Goal: Task Accomplishment & Management: Manage account settings

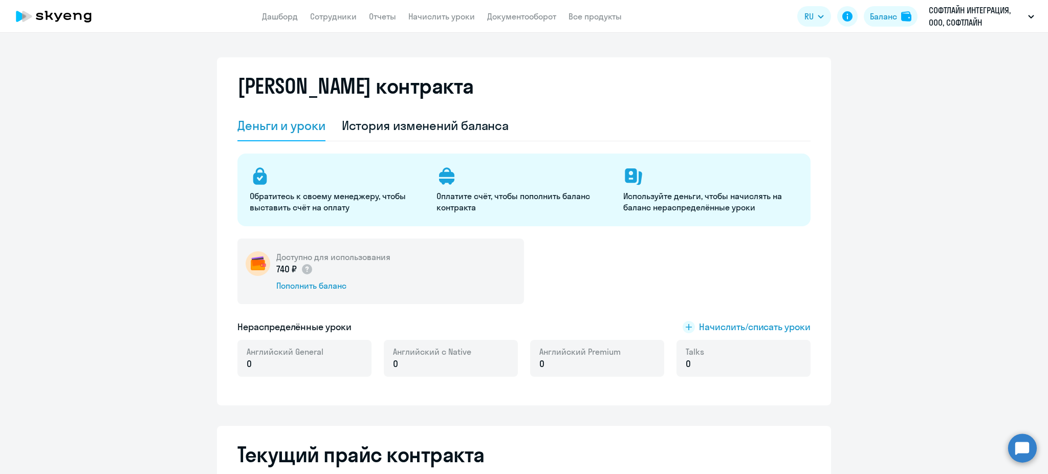
select select "english_adult_not_native_speaker"
click at [382, 8] on app-header "Дашборд Сотрудники Отчеты Начислить уроки Документооборот Все продукты Дашборд …" at bounding box center [524, 16] width 1048 height 33
click at [387, 14] on link "Отчеты" at bounding box center [382, 16] width 27 height 10
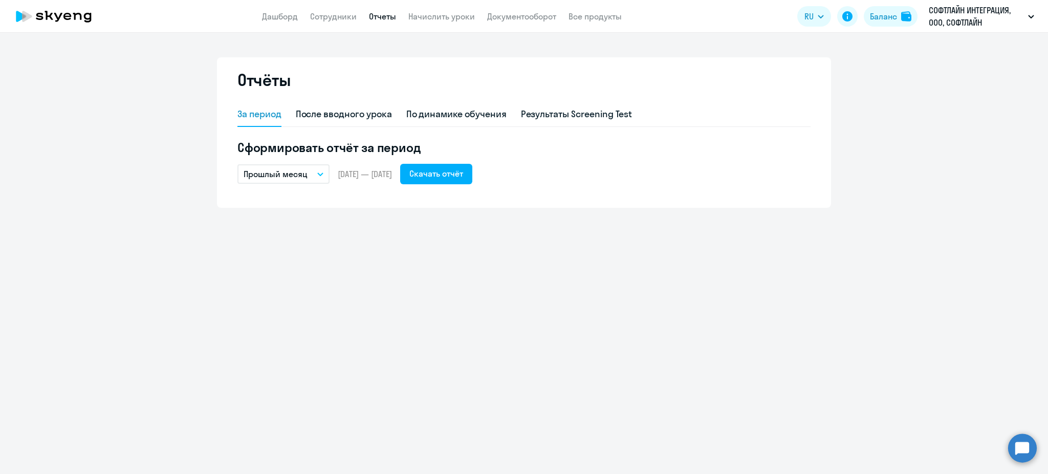
click at [353, 21] on app-menu-item-link "Сотрудники" at bounding box center [333, 16] width 47 height 13
click at [351, 20] on link "Сотрудники" at bounding box center [333, 16] width 47 height 10
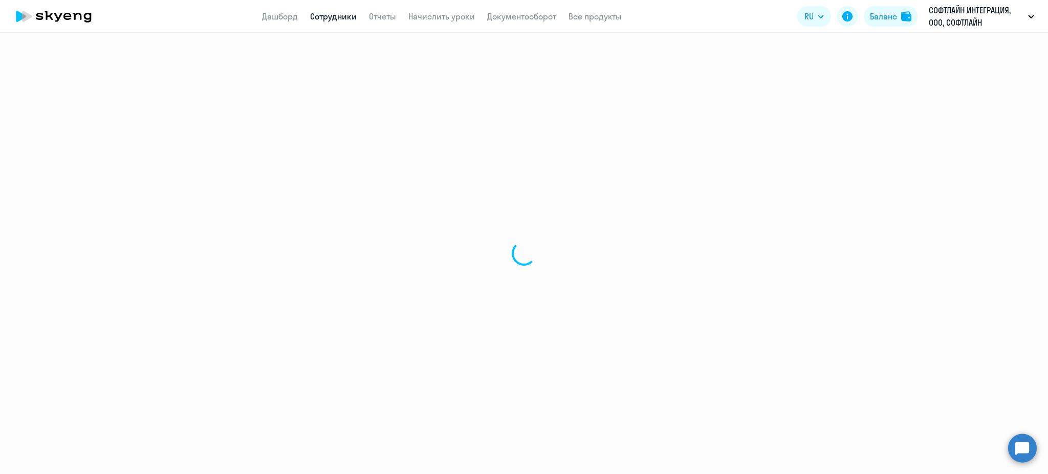
select select "30"
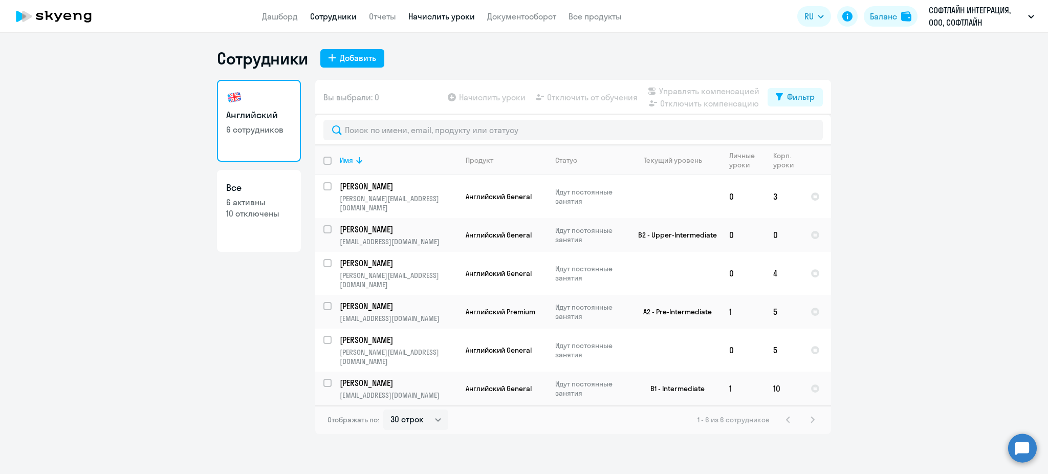
click at [424, 15] on link "Начислить уроки" at bounding box center [441, 16] width 67 height 10
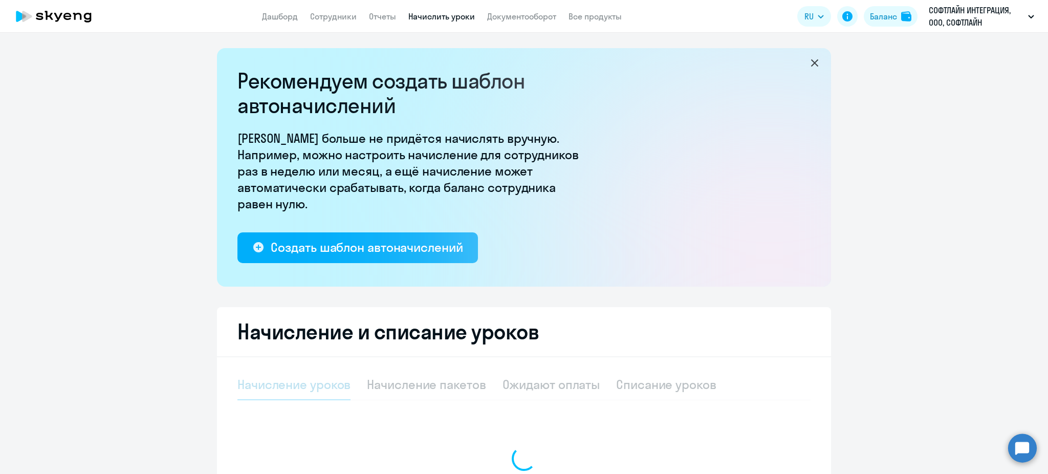
select select "10"
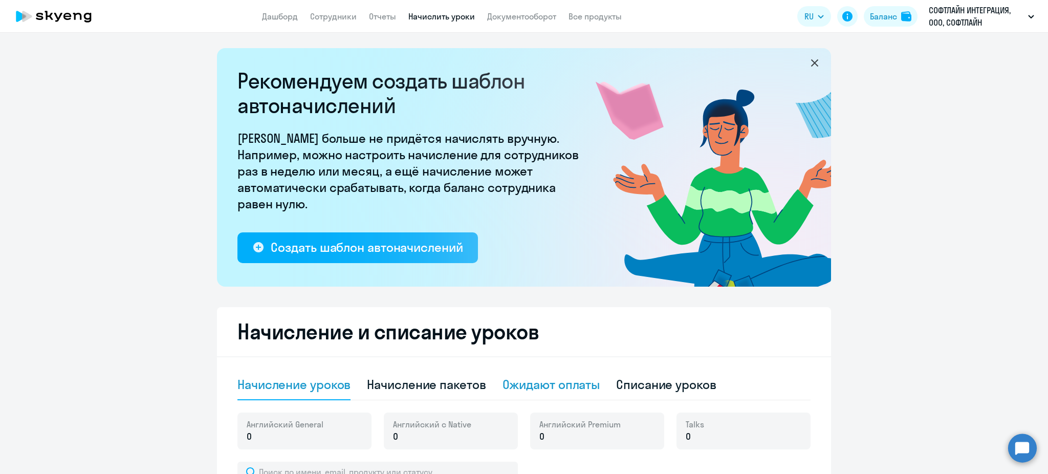
click at [540, 391] on div "Ожидают оплаты" at bounding box center [551, 384] width 98 height 16
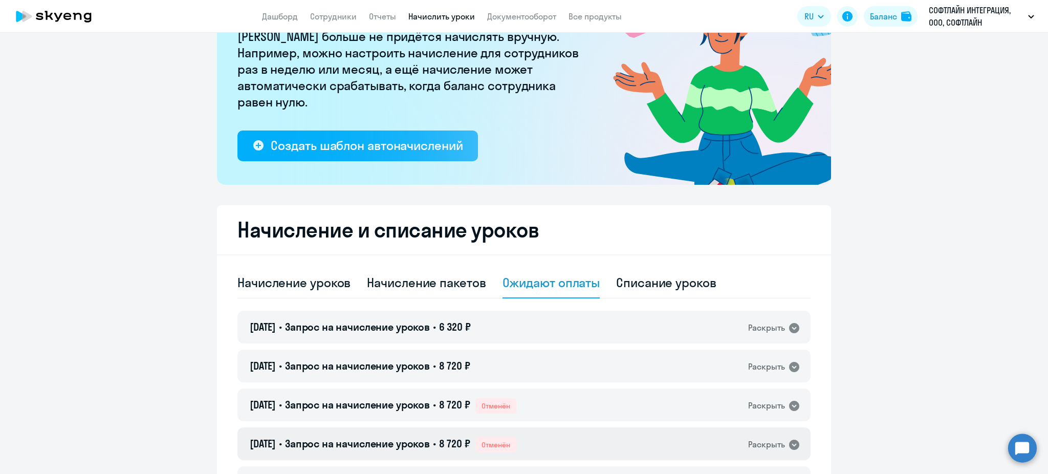
scroll to position [205, 0]
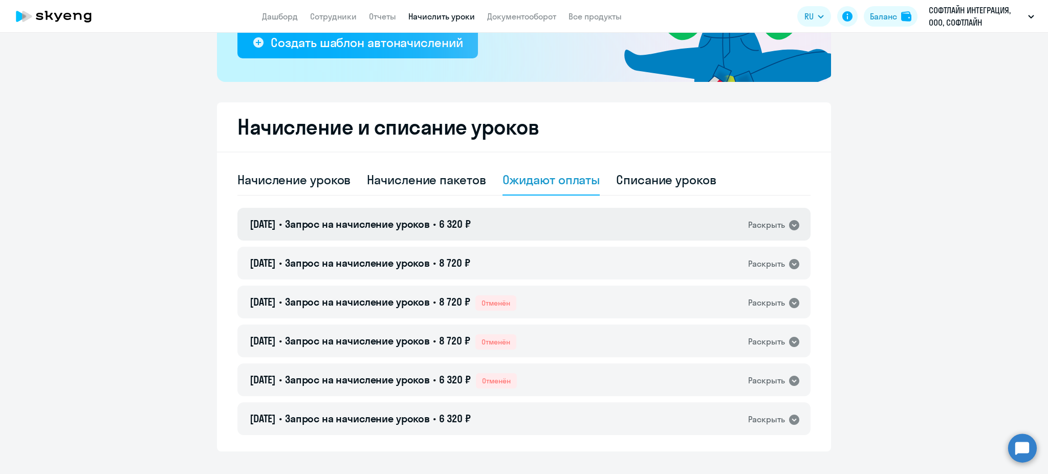
click at [544, 228] on div "[DATE] • Запрос на начисление уроков • 6 320 ₽ Раскрыть" at bounding box center [523, 224] width 573 height 33
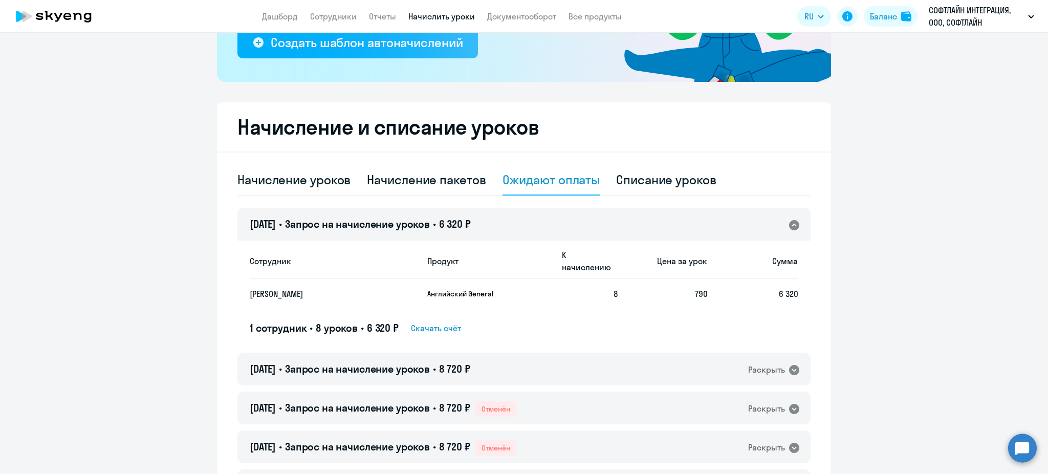
click at [544, 226] on div "[DATE] • Запрос на начисление уроков • 6 320 ₽ Раскрыть" at bounding box center [523, 224] width 573 height 33
